Goal: Navigation & Orientation: Find specific page/section

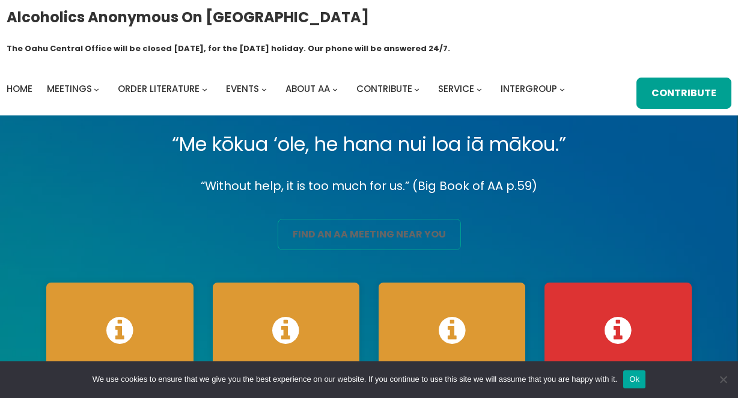
click at [372, 219] on link "find an aa meeting near you" at bounding box center [369, 234] width 183 height 31
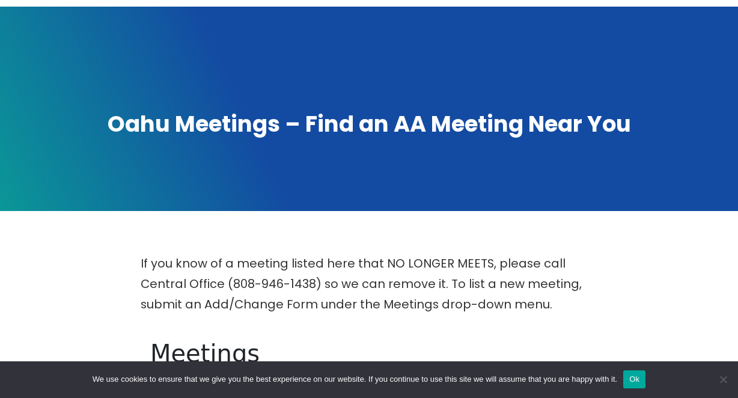
scroll to position [113, 0]
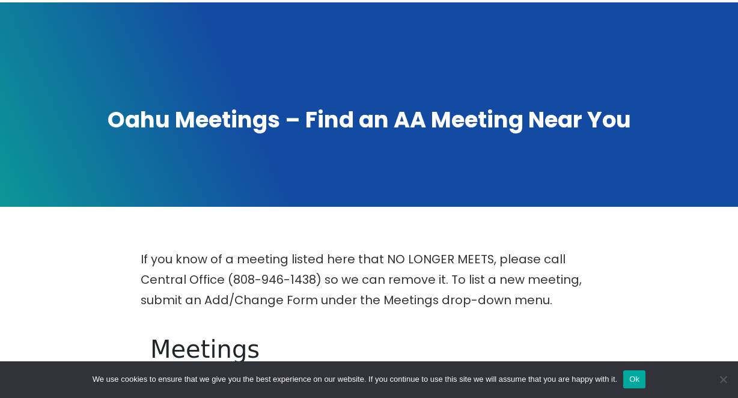
click at [643, 382] on button "Ok" at bounding box center [635, 379] width 22 height 18
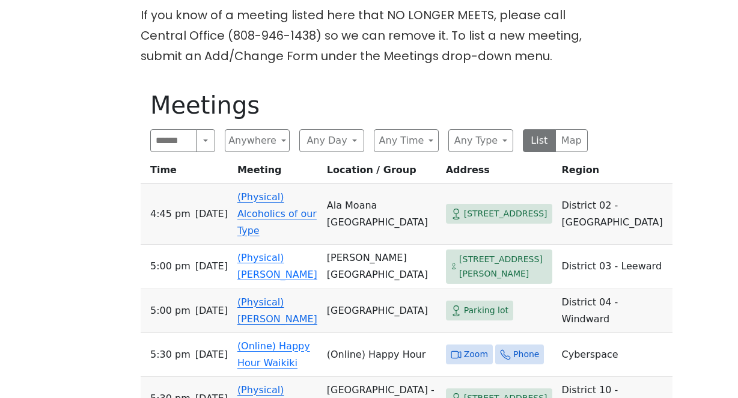
scroll to position [362, 0]
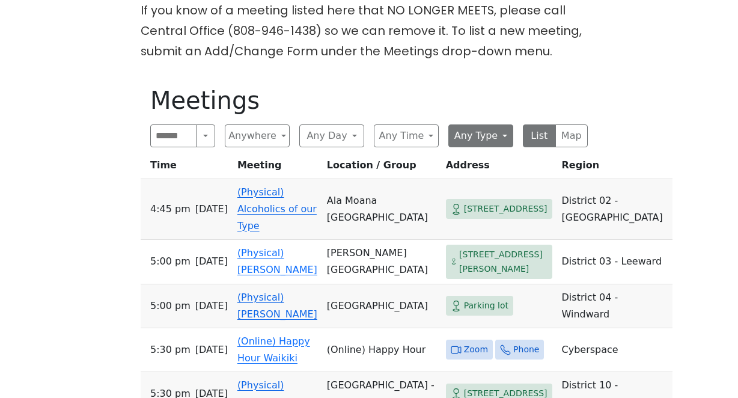
click at [497, 124] on button "Any Type" at bounding box center [481, 135] width 65 height 23
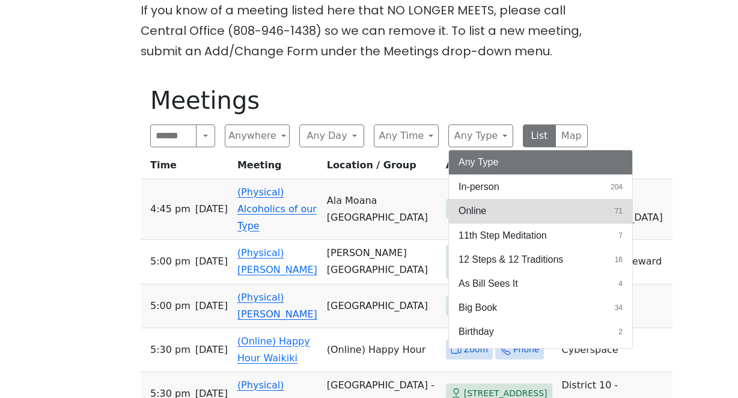
click at [485, 204] on span "Online" at bounding box center [473, 211] width 28 height 14
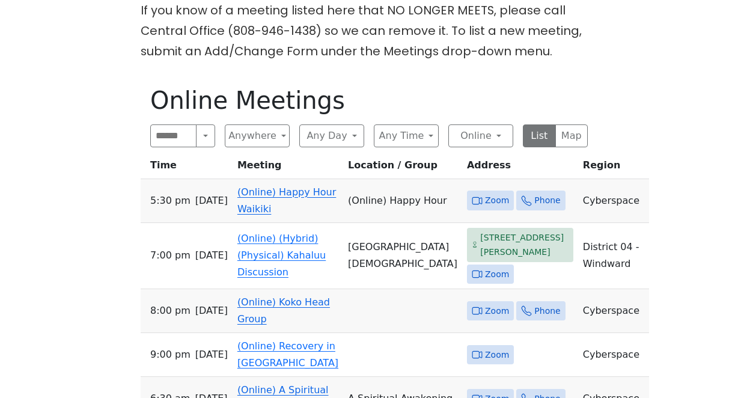
click at [64, 183] on div "If you know of a meeting listed here that NO LONGER MEETS, please call Central …" at bounding box center [369, 329] width 664 height 658
